Goal: Task Accomplishment & Management: Use online tool/utility

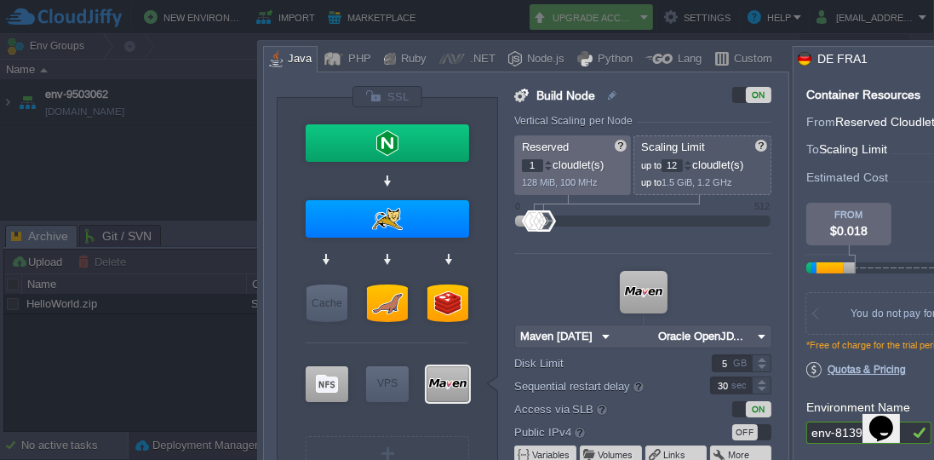
click at [301, 66] on div "Java" at bounding box center [297, 60] width 29 height 26
type input "Memcached [DATE]"
click at [328, 297] on div "Cache" at bounding box center [327, 302] width 41 height 37
type input "Cache"
type input "4"
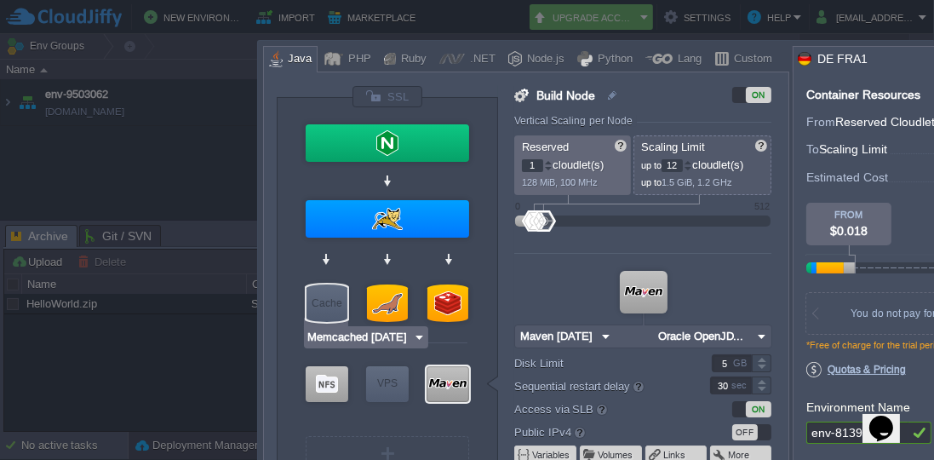
type input "Memcached [DATE]"
type input "[DATE]-almalin..."
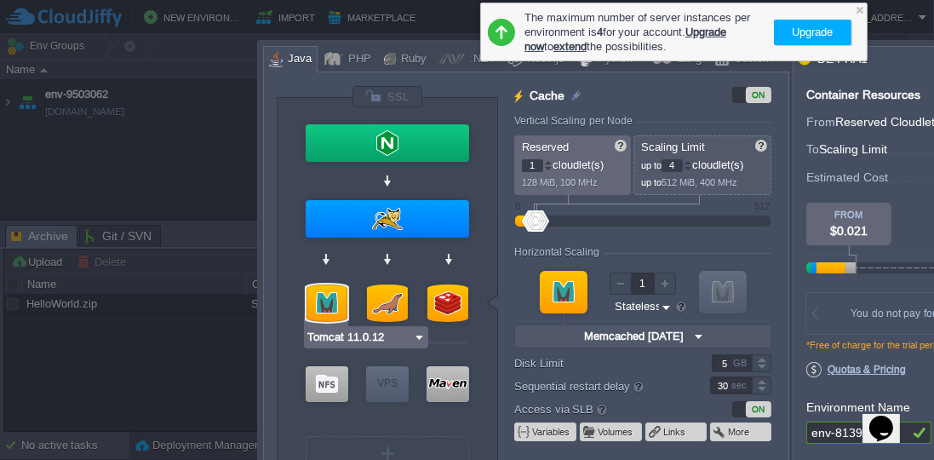
type input "NGINX 1.28.0"
click at [857, 5] on div at bounding box center [859, 9] width 11 height 11
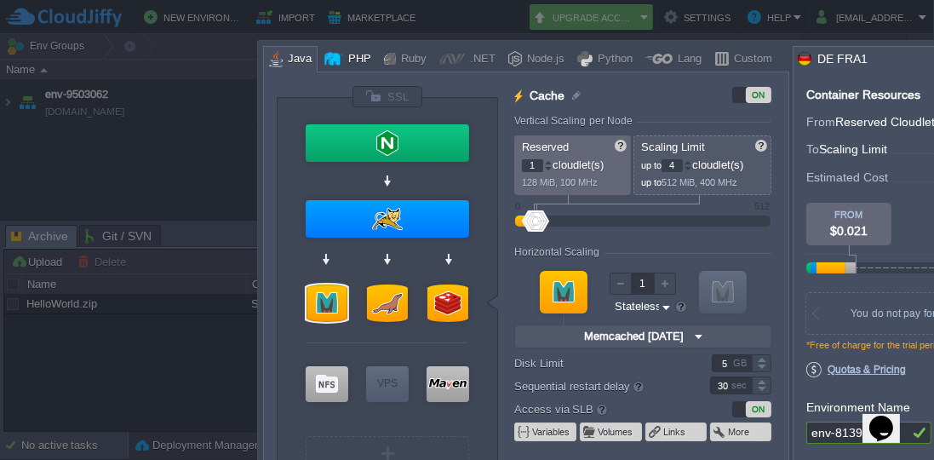
click at [356, 57] on div "PHP" at bounding box center [357, 60] width 28 height 26
type input "Cache"
type input "[DATE]-almalin..."
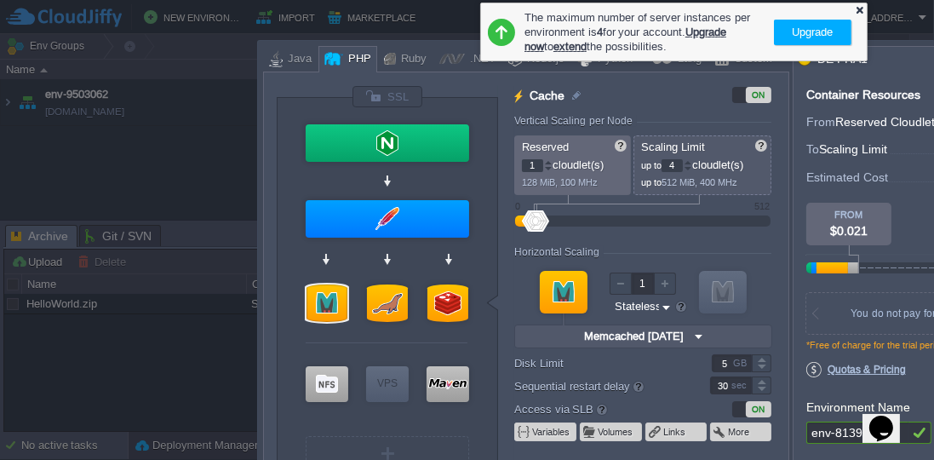
click at [858, 8] on div at bounding box center [859, 9] width 11 height 11
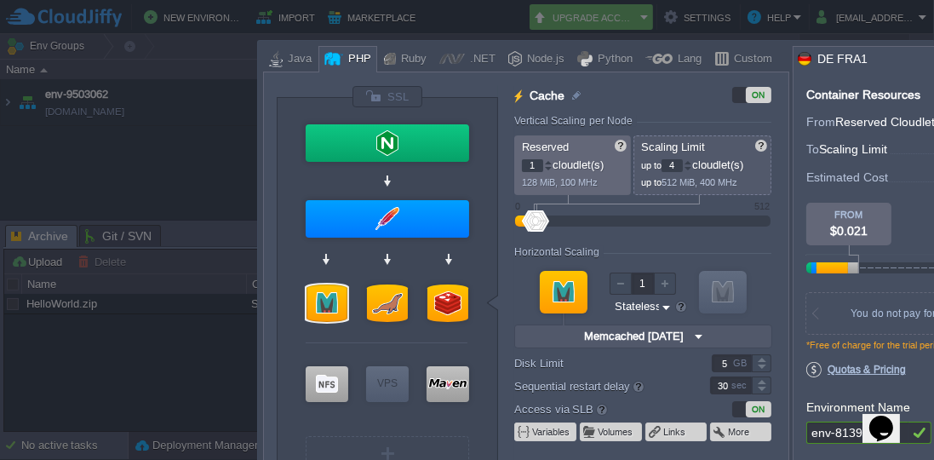
click at [924, 19] on div at bounding box center [616, 330] width 1233 height 660
click at [88, 26] on div at bounding box center [616, 330] width 1233 height 660
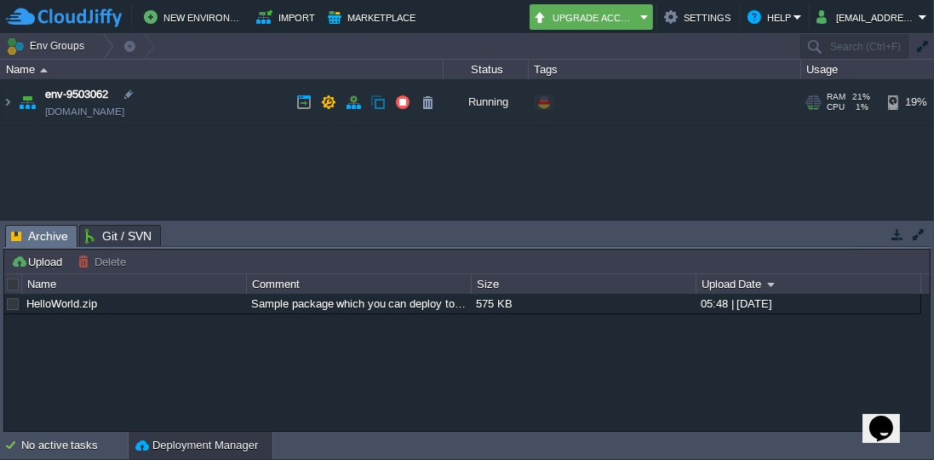
click at [93, 113] on link "[DOMAIN_NAME]" at bounding box center [84, 111] width 79 height 17
click at [11, 102] on img at bounding box center [8, 102] width 14 height 46
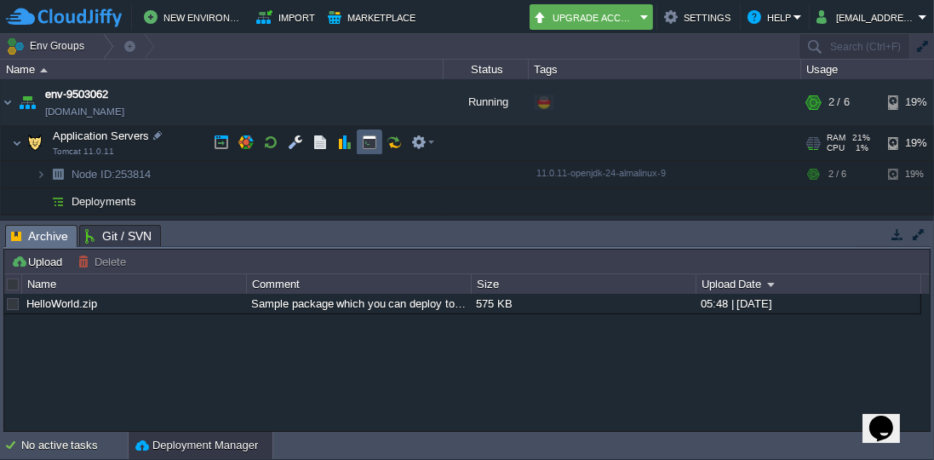
scroll to position [1, 0]
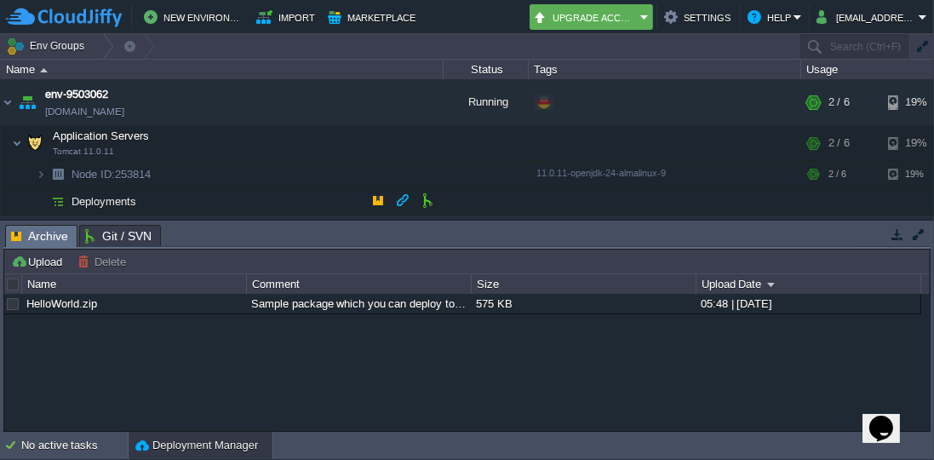
click at [112, 201] on span "Deployments" at bounding box center [104, 201] width 69 height 14
click at [379, 198] on button "button" at bounding box center [377, 199] width 15 height 15
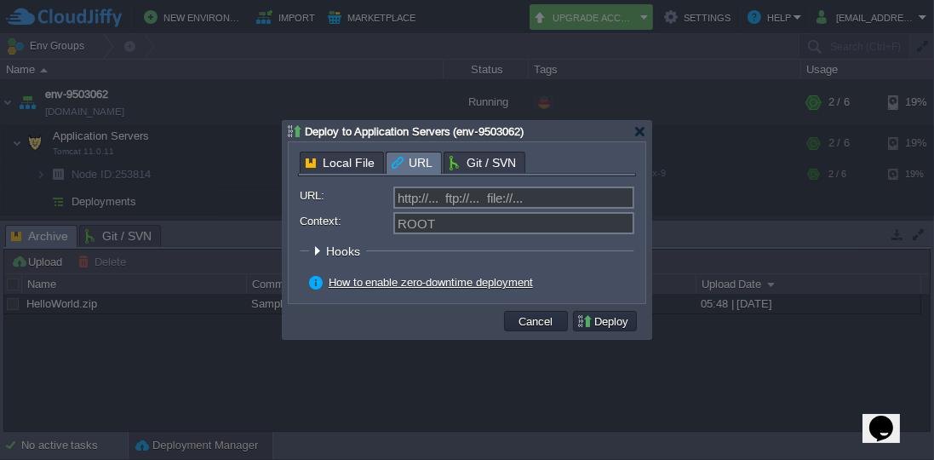
click at [401, 159] on span "URL" at bounding box center [412, 162] width 41 height 21
click at [639, 130] on div at bounding box center [640, 131] width 13 height 13
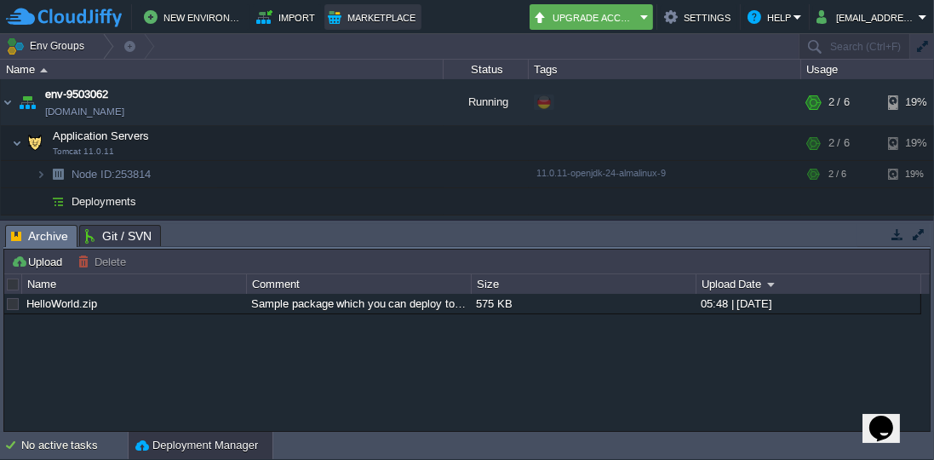
click at [382, 21] on button "Marketplace" at bounding box center [373, 17] width 90 height 20
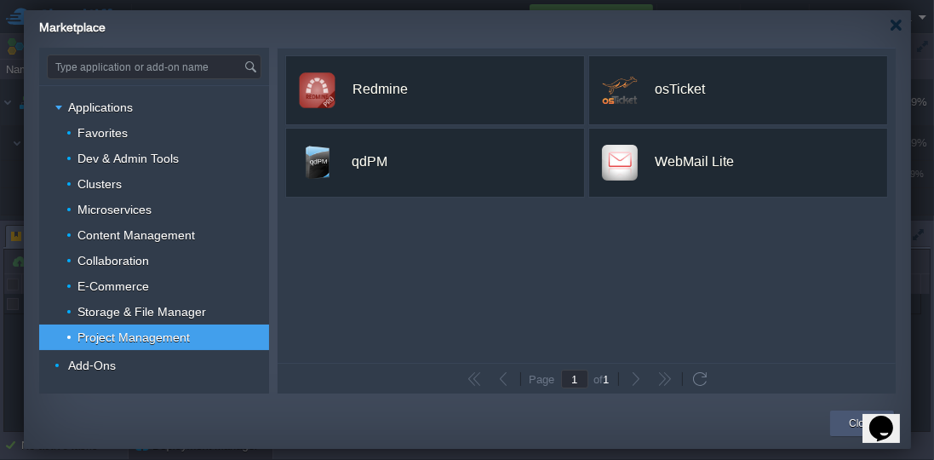
click at [851, 422] on button "Close" at bounding box center [862, 423] width 26 height 17
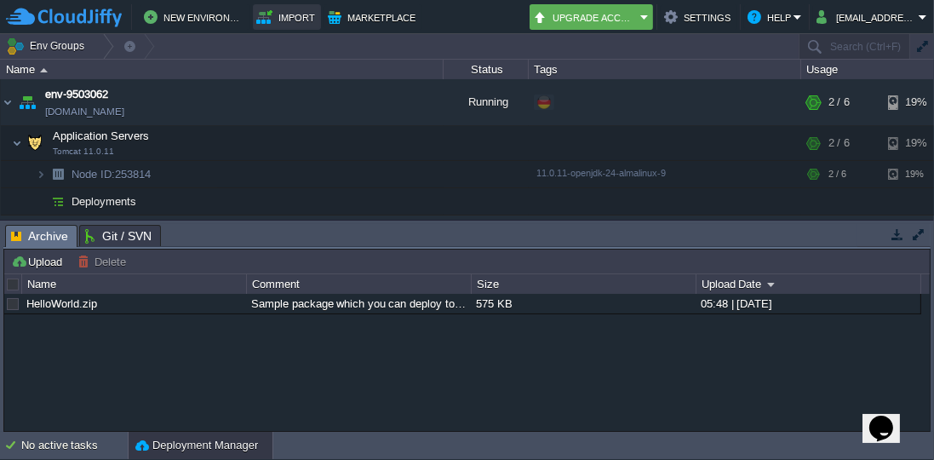
click at [305, 15] on button "Import" at bounding box center [286, 17] width 61 height 20
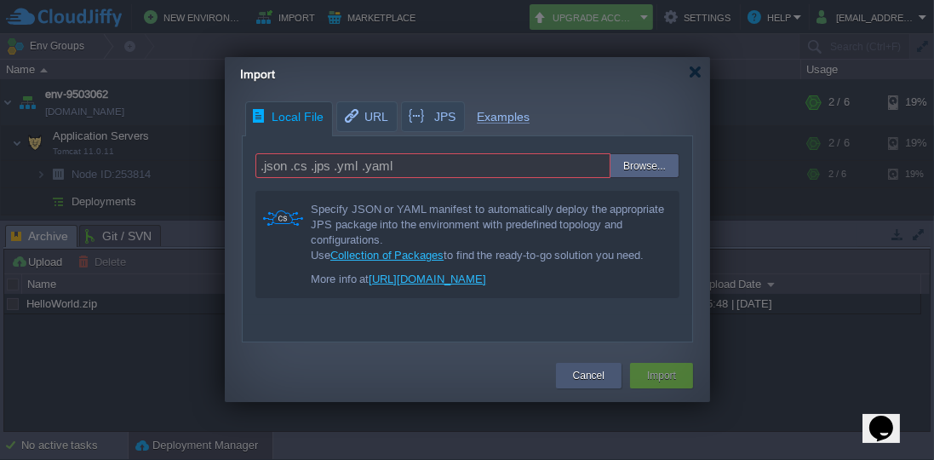
click at [594, 376] on button "Cancel" at bounding box center [589, 375] width 32 height 17
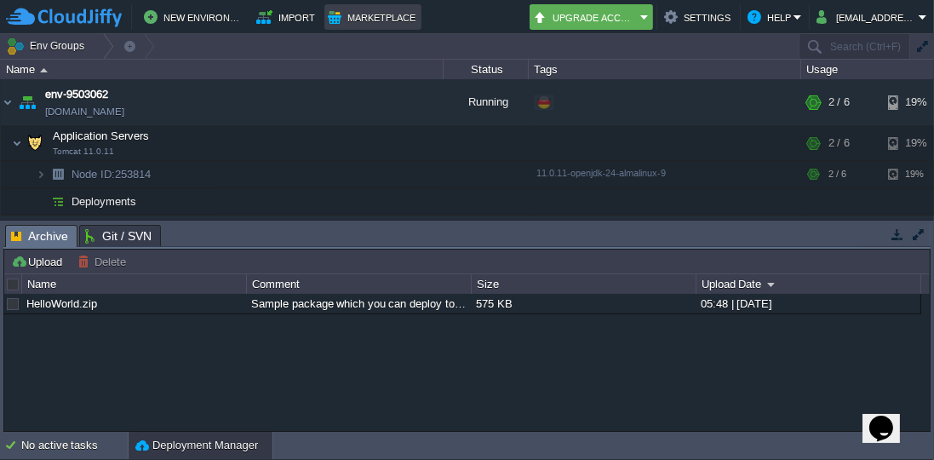
click at [359, 22] on button "Marketplace" at bounding box center [373, 17] width 90 height 20
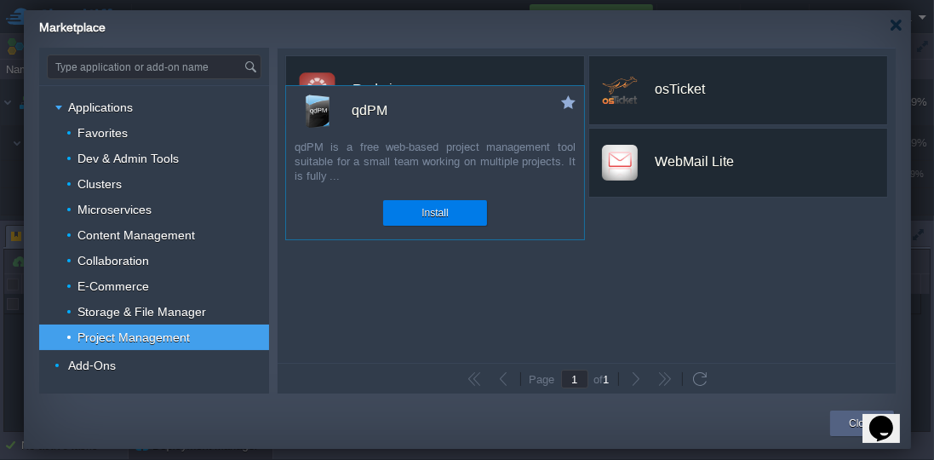
click at [456, 175] on div "qdPM is a free web-based project management tool suitable for a small team work…" at bounding box center [435, 164] width 298 height 48
click at [459, 215] on div "Install" at bounding box center [435, 213] width 78 height 26
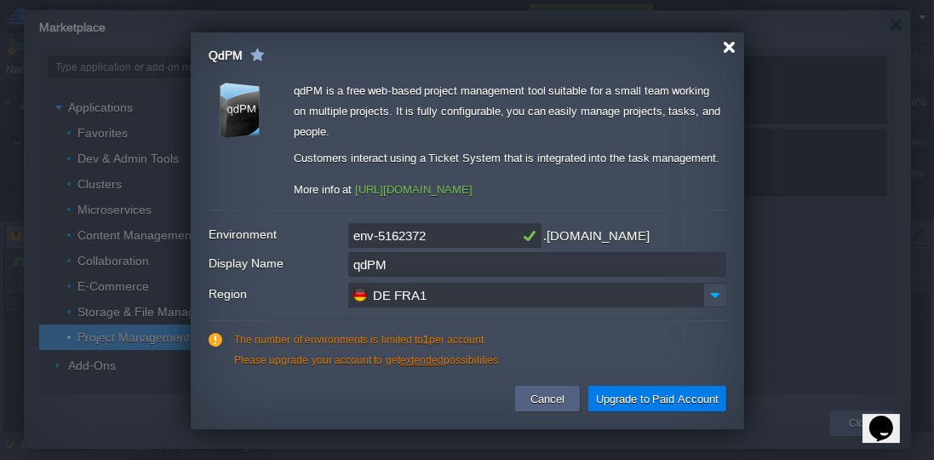
click at [726, 48] on div at bounding box center [729, 47] width 13 height 13
